Goal: Navigation & Orientation: Find specific page/section

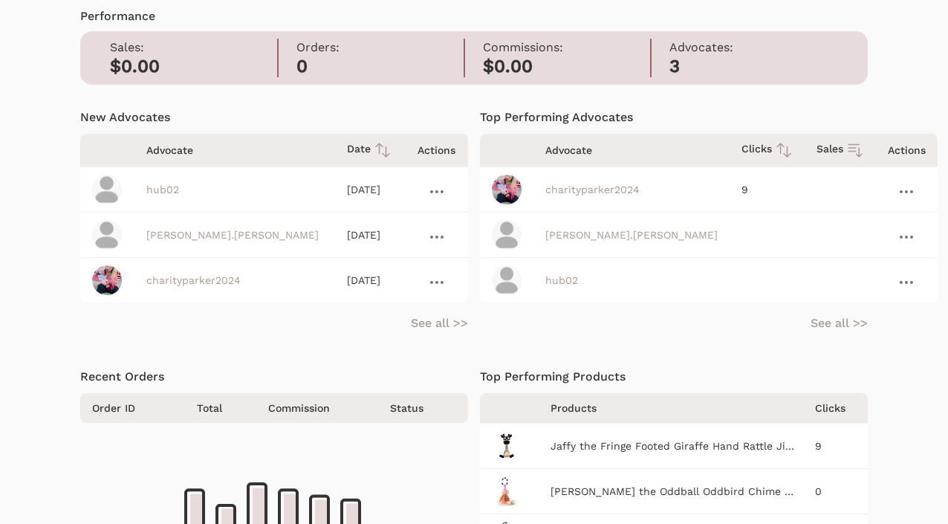
scroll to position [72, 0]
click at [437, 316] on link "See all >>" at bounding box center [439, 322] width 57 height 18
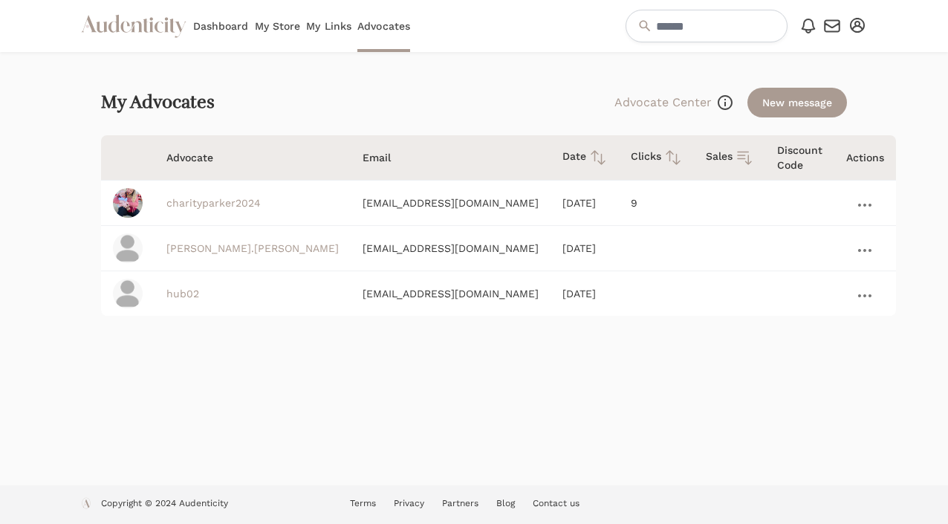
click at [206, 30] on link "Dashboard" at bounding box center [221, 26] width 56 height 52
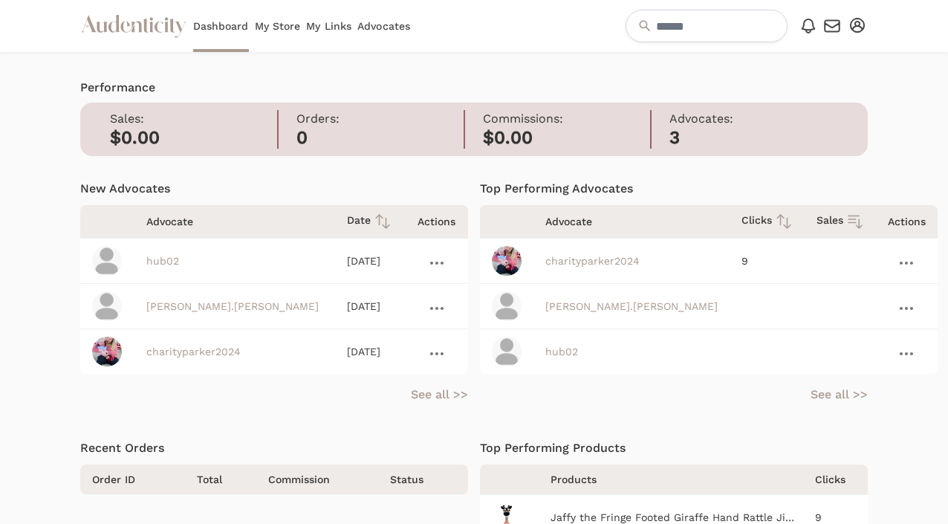
click at [853, 22] on icon "button" at bounding box center [857, 25] width 15 height 15
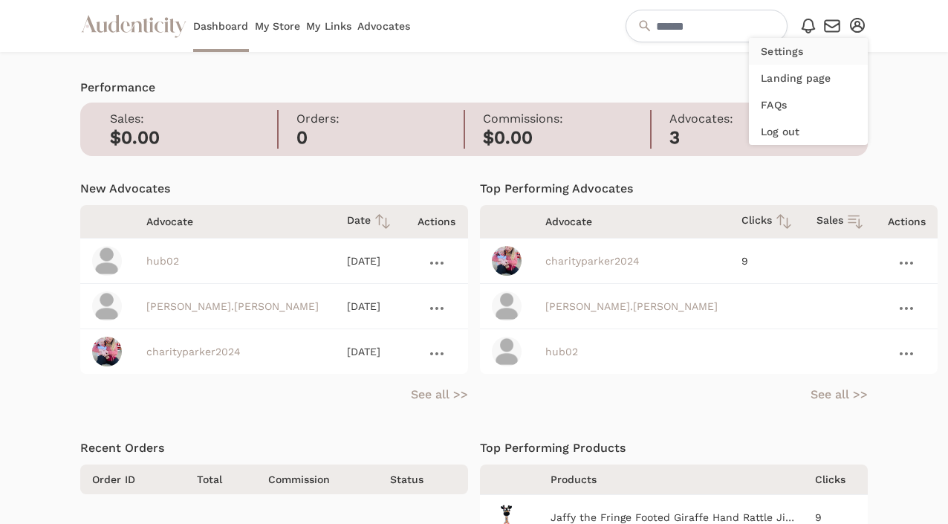
click at [808, 55] on link "Settings" at bounding box center [808, 51] width 119 height 27
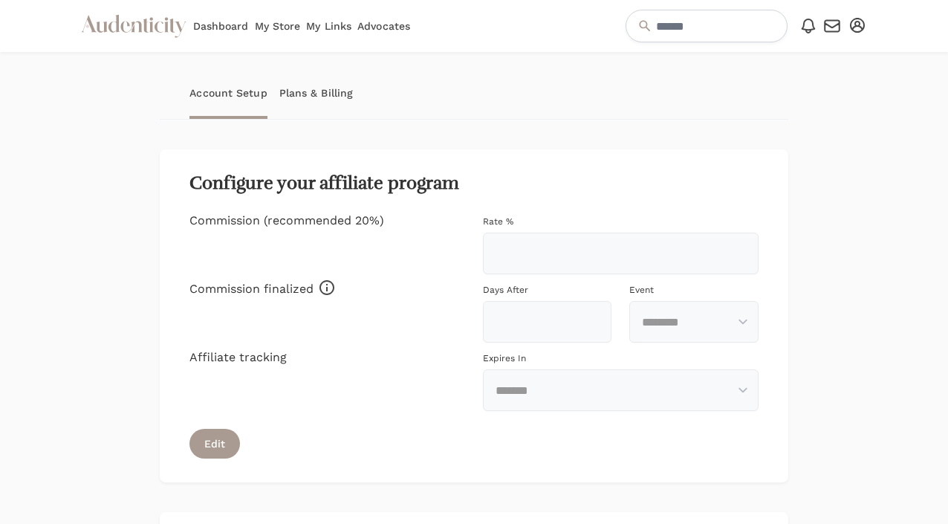
click at [327, 90] on link "Plans & Billing" at bounding box center [316, 93] width 74 height 52
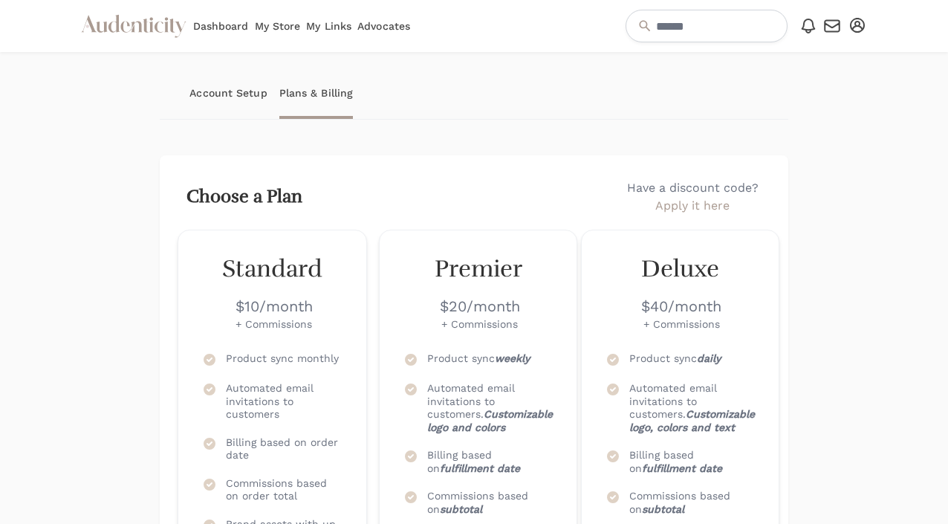
click at [227, 25] on link "Dashboard" at bounding box center [221, 26] width 56 height 52
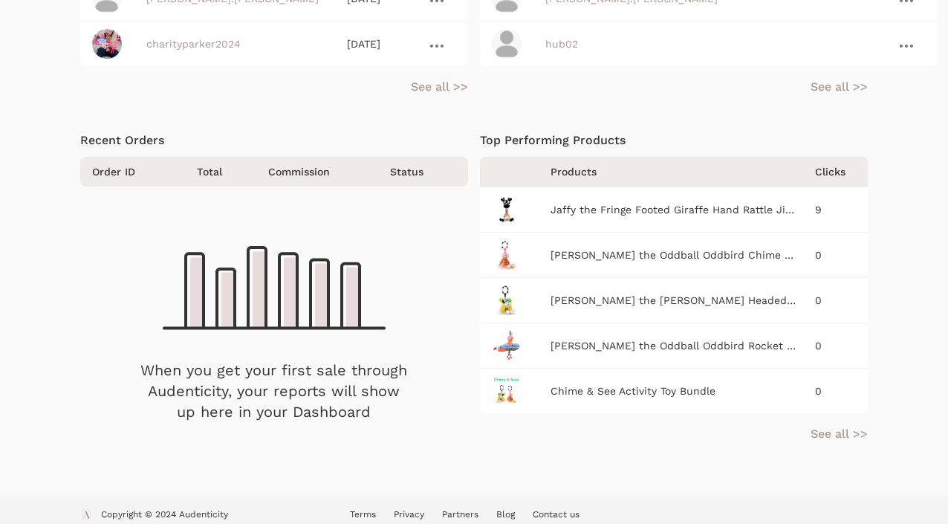
scroll to position [307, 0]
